Goal: Task Accomplishment & Management: Complete application form

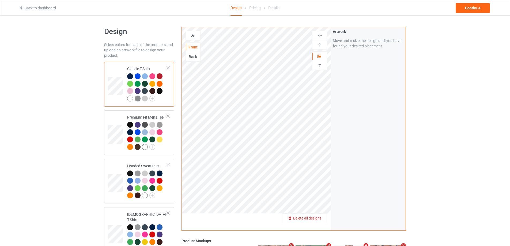
click at [314, 217] on span "Delete all designs" at bounding box center [307, 218] width 28 height 4
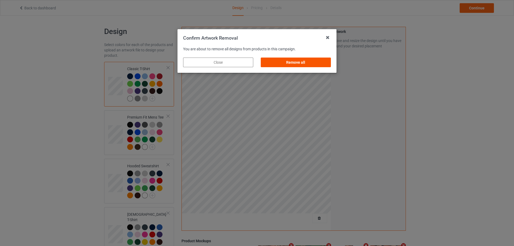
click at [324, 63] on div "Remove all" at bounding box center [296, 63] width 70 height 10
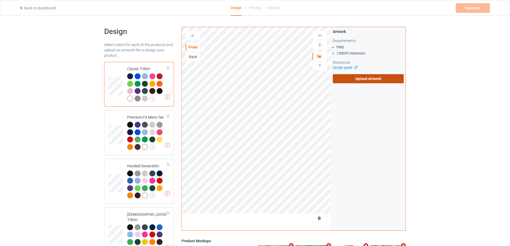
click at [347, 79] on label "Upload Artwork" at bounding box center [367, 78] width 71 height 9
click at [0, 0] on input "Upload Artwork" at bounding box center [0, 0] width 0 height 0
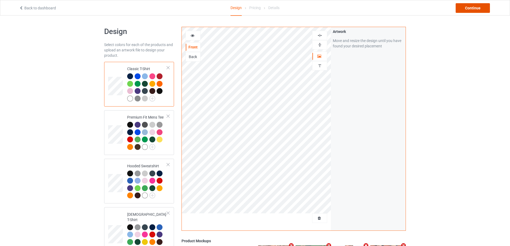
click at [482, 3] on div "Continue" at bounding box center [472, 8] width 34 height 10
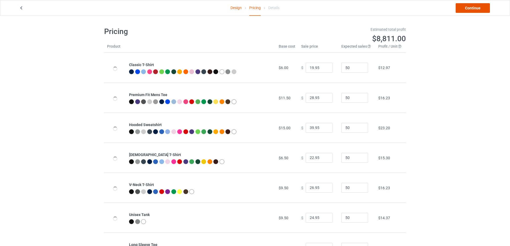
click at [480, 9] on link "Continue" at bounding box center [472, 8] width 34 height 10
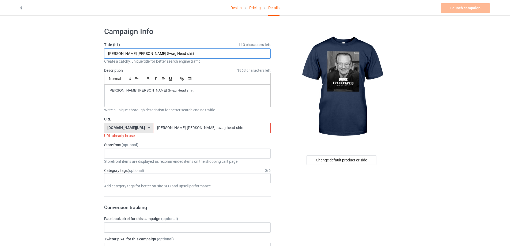
drag, startPoint x: 140, startPoint y: 54, endPoint x: 82, endPoint y: 60, distance: 57.5
paste input "Judge [PERSON_NAME] RIP 1936 2025"
type input "Judge [PERSON_NAME] RIP 1936 2025 shirt"
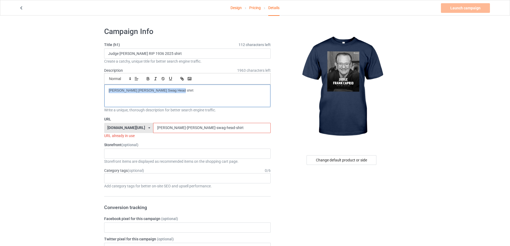
paste div
drag, startPoint x: 211, startPoint y: 128, endPoint x: 90, endPoint y: 118, distance: 121.1
paste input "judge-[PERSON_NAME]-rip-1936-2025"
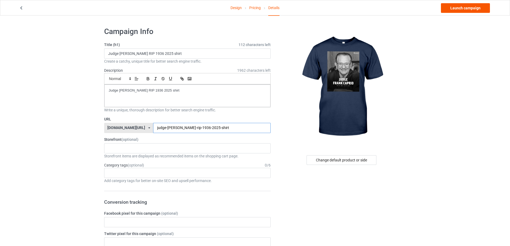
type input "judge-[PERSON_NAME]-rip-1936-2025-shirt"
click at [471, 9] on link "Launch campaign" at bounding box center [465, 8] width 49 height 10
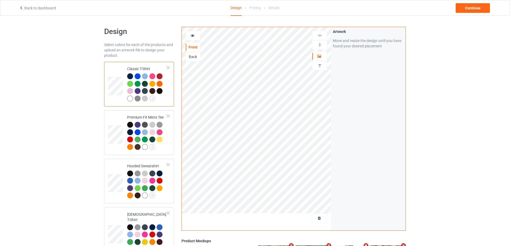
click at [321, 221] on div at bounding box center [319, 218] width 15 height 10
click at [318, 216] on span "Delete all designs" at bounding box center [307, 218] width 28 height 4
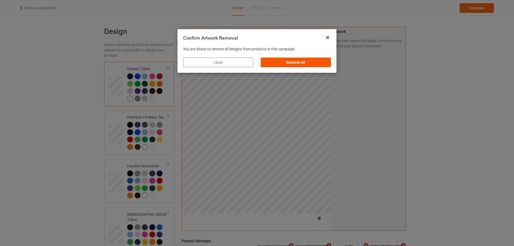
click at [314, 64] on div "Remove all" at bounding box center [296, 63] width 70 height 10
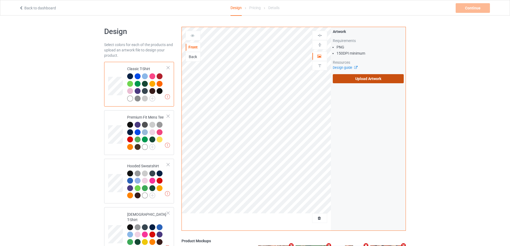
click at [354, 75] on label "Upload Artwork" at bounding box center [367, 78] width 71 height 9
click at [0, 0] on input "Upload Artwork" at bounding box center [0, 0] width 0 height 0
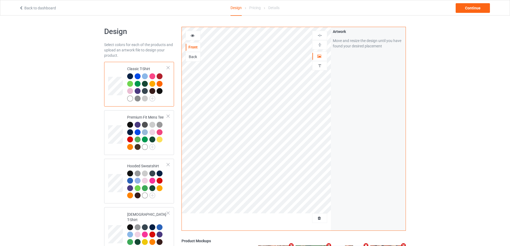
click at [467, 15] on div "Back to dashboard Design Pricing Details Continue" at bounding box center [254, 7] width 479 height 15
click at [469, 9] on div "Continue" at bounding box center [472, 8] width 34 height 10
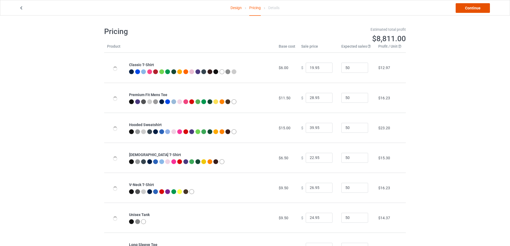
click at [469, 9] on link "Continue" at bounding box center [472, 8] width 34 height 10
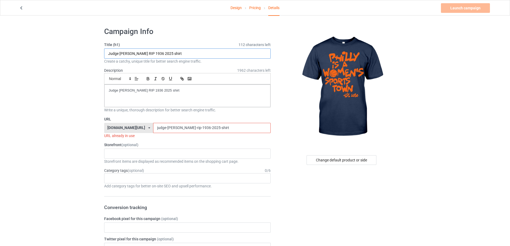
drag, startPoint x: 184, startPoint y: 52, endPoint x: 110, endPoint y: 68, distance: 76.1
paste input "aubrey plaza philly"
type input "aubrey plaza philly shirt"
paste div
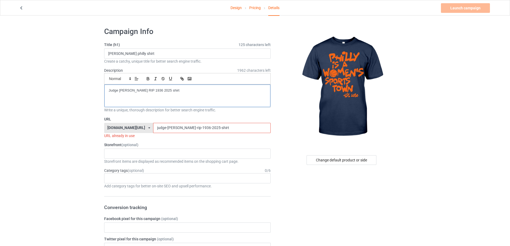
drag, startPoint x: 151, startPoint y: 88, endPoint x: 81, endPoint y: 89, distance: 69.3
drag, startPoint x: 214, startPoint y: 128, endPoint x: 15, endPoint y: 122, distance: 199.1
paste input "aubrey-plaza-philly"
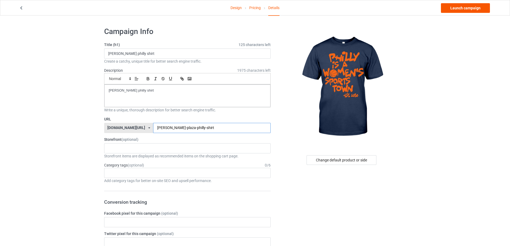
type input "aubrey-plaza-philly-shirt"
click at [463, 7] on link "Launch campaign" at bounding box center [465, 8] width 49 height 10
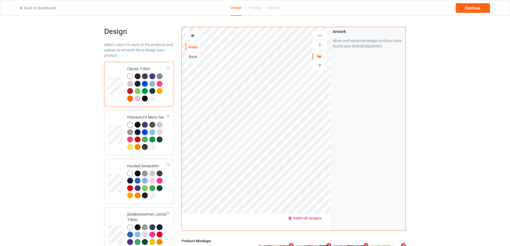
click at [314, 221] on div "Delete all designs" at bounding box center [304, 217] width 44 height 5
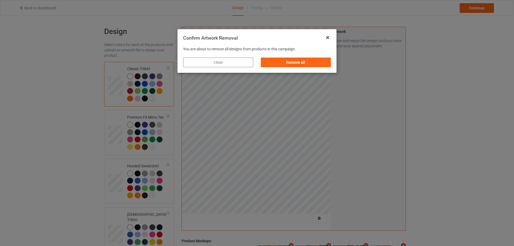
click at [325, 61] on div "Remove all" at bounding box center [296, 63] width 70 height 10
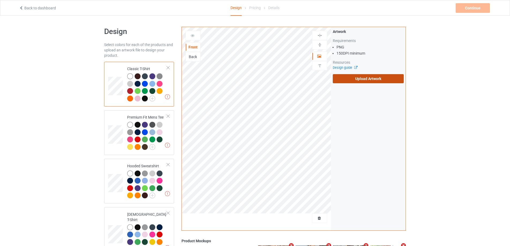
click at [357, 78] on label "Upload Artwork" at bounding box center [367, 78] width 71 height 9
click at [0, 0] on input "Upload Artwork" at bounding box center [0, 0] width 0 height 0
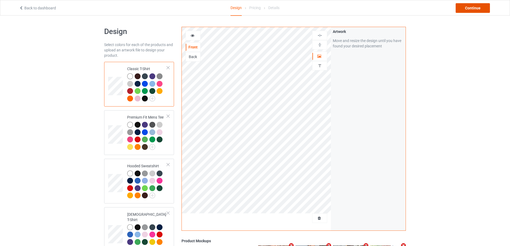
click at [458, 12] on div "Continue" at bounding box center [472, 8] width 34 height 10
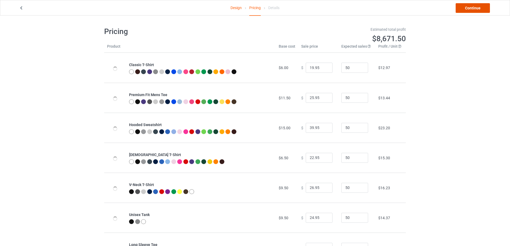
click at [465, 8] on link "Continue" at bounding box center [472, 8] width 34 height 10
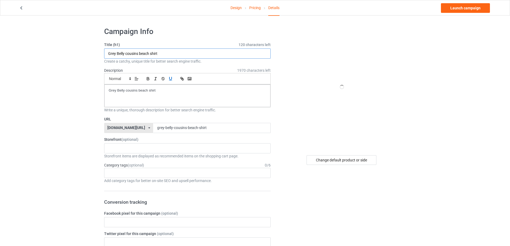
paste input "Karol G Papasito Heart"
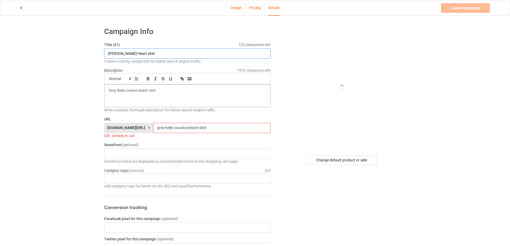
type input "Karol G Papasito Heart shirt"
drag, startPoint x: 31, startPoint y: 87, endPoint x: 58, endPoint y: 101, distance: 29.8
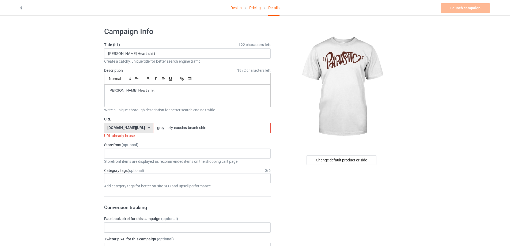
drag, startPoint x: 207, startPoint y: 125, endPoint x: 95, endPoint y: 126, distance: 112.6
paste input "karol-g-papasito-heart"
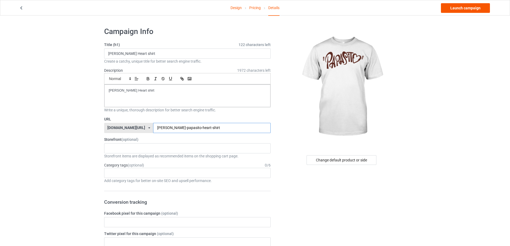
type input "karol-g-papasito-heart-shirt"
click at [474, 10] on link "Launch campaign" at bounding box center [465, 8] width 49 height 10
